Goal: Find specific fact: Find specific fact

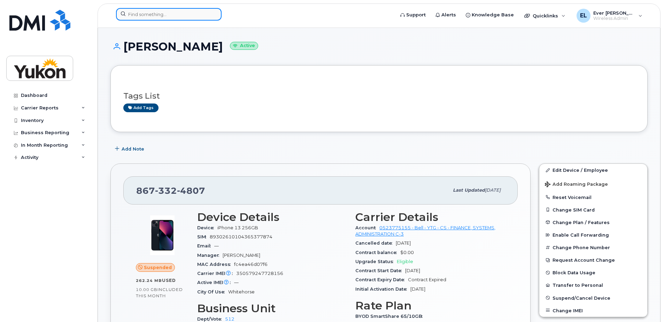
click at [176, 19] on input at bounding box center [169, 14] width 106 height 13
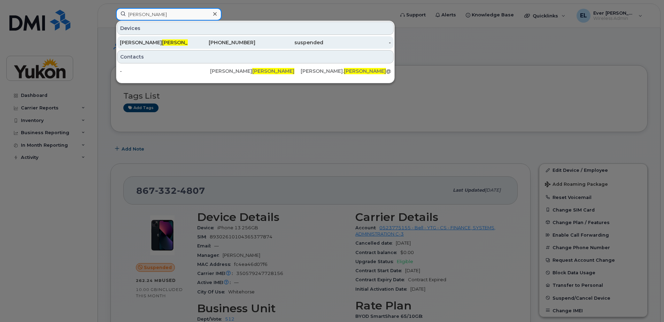
type input "[PERSON_NAME]"
click at [217, 46] on div "[PHONE_NUMBER]" at bounding box center [222, 42] width 68 height 13
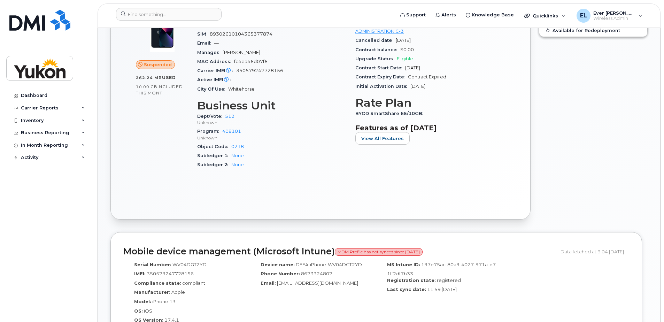
scroll to position [168, 0]
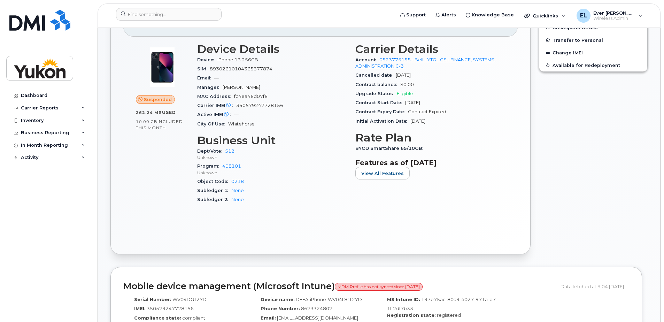
click at [262, 100] on div "MAC Address fc4ea46d07f6" at bounding box center [272, 96] width 150 height 9
drag, startPoint x: 262, startPoint y: 100, endPoint x: 268, endPoint y: 105, distance: 8.2
click at [268, 105] on span "350579247728156" at bounding box center [259, 105] width 47 height 5
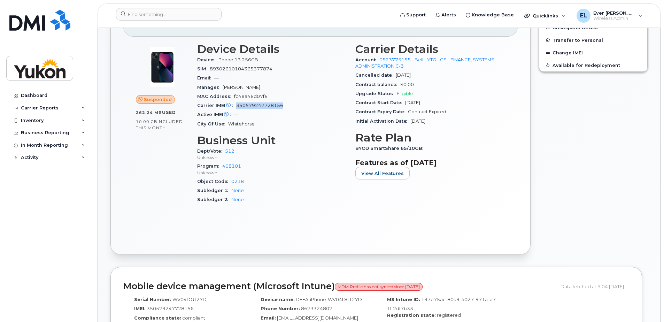
copy span "350579247728156"
click at [317, 219] on div "Suspended 262.24 MB  used 10.00 GB  included this month Device Details Device i…" at bounding box center [320, 139] width 394 height 205
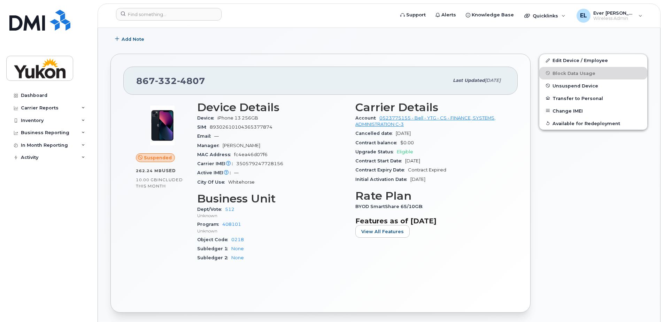
scroll to position [98, 0]
